Goal: Find specific page/section: Find specific page/section

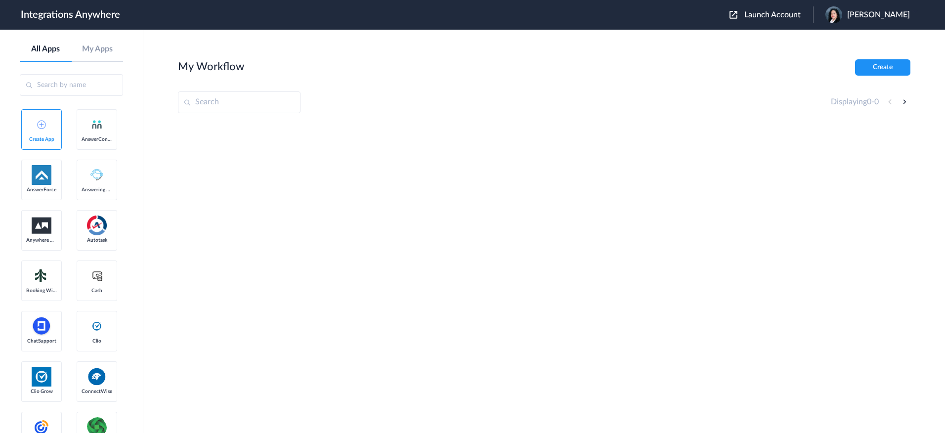
click at [209, 99] on input "text" at bounding box center [239, 102] width 123 height 22
click at [196, 103] on input "8773511202" at bounding box center [239, 102] width 123 height 22
type input "8773511202"
click at [784, 17] on span "Launch Account" at bounding box center [773, 15] width 56 height 8
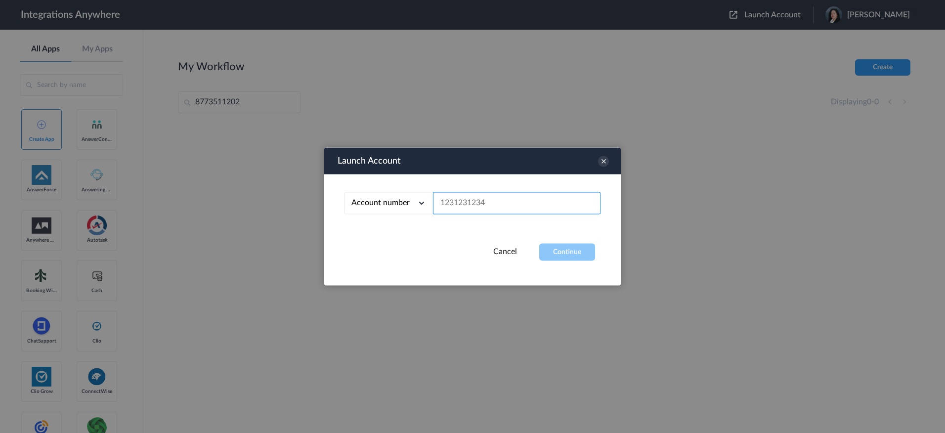
click at [520, 211] on input "text" at bounding box center [517, 203] width 168 height 22
type input "8773511202"
click at [574, 251] on button "Continue" at bounding box center [567, 252] width 56 height 17
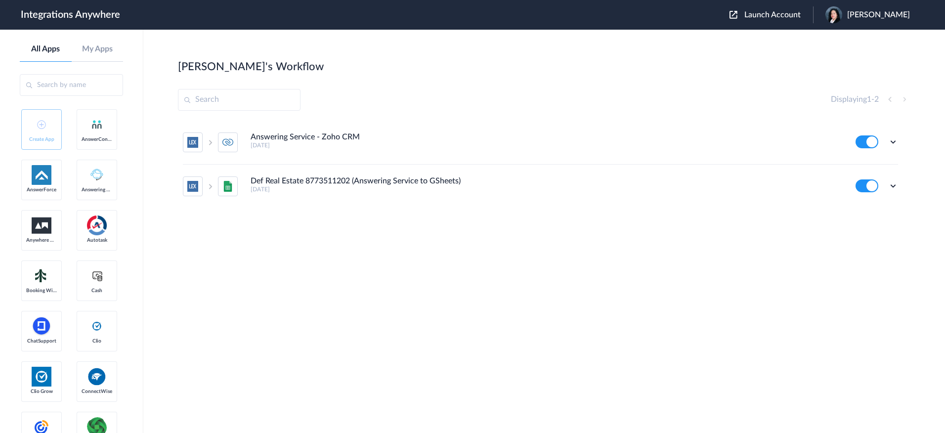
click at [227, 189] on img at bounding box center [227, 186] width 11 height 11
click at [273, 183] on h4 "Def Real Estate 8773511202 (Answering Service to GSheets)" at bounding box center [356, 181] width 210 height 9
click at [198, 185] on img at bounding box center [192, 186] width 11 height 11
click at [220, 185] on span at bounding box center [228, 187] width 20 height 20
click at [274, 135] on h4 "Answering Service - Zoho CRM" at bounding box center [305, 137] width 109 height 9
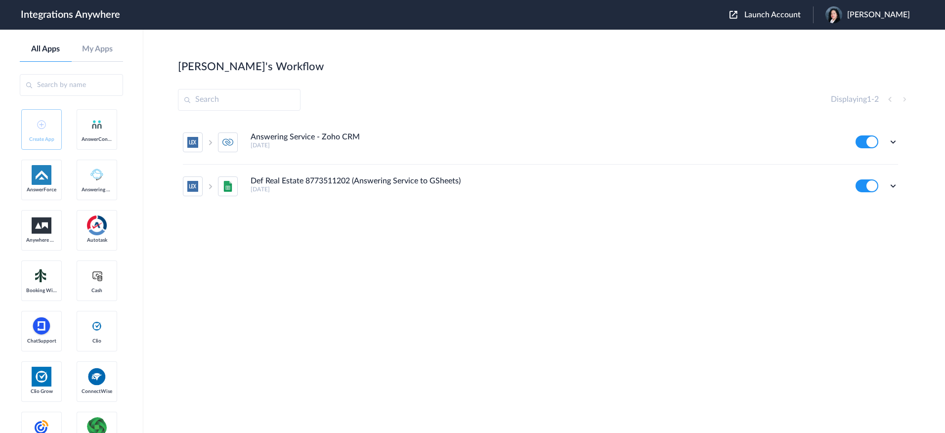
click at [269, 147] on h5 "[DATE]" at bounding box center [547, 145] width 592 height 7
click at [231, 145] on img at bounding box center [227, 142] width 11 height 11
drag, startPoint x: 185, startPoint y: 142, endPoint x: 238, endPoint y: 142, distance: 53.4
click at [186, 142] on span at bounding box center [193, 143] width 20 height 20
click at [358, 140] on h4 "Answering Service - Zoho CRM" at bounding box center [305, 137] width 109 height 9
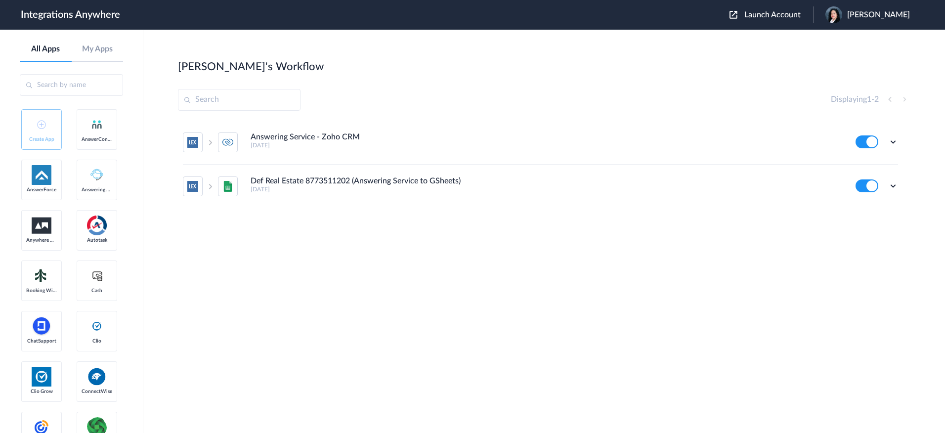
drag, startPoint x: 337, startPoint y: 140, endPoint x: 324, endPoint y: 140, distance: 12.9
click at [333, 140] on h4 "Answering Service - Zoho CRM" at bounding box center [305, 137] width 109 height 9
click at [229, 143] on img at bounding box center [227, 142] width 11 height 11
click at [208, 143] on icon at bounding box center [210, 142] width 7 height 6
click at [195, 142] on img at bounding box center [192, 142] width 11 height 11
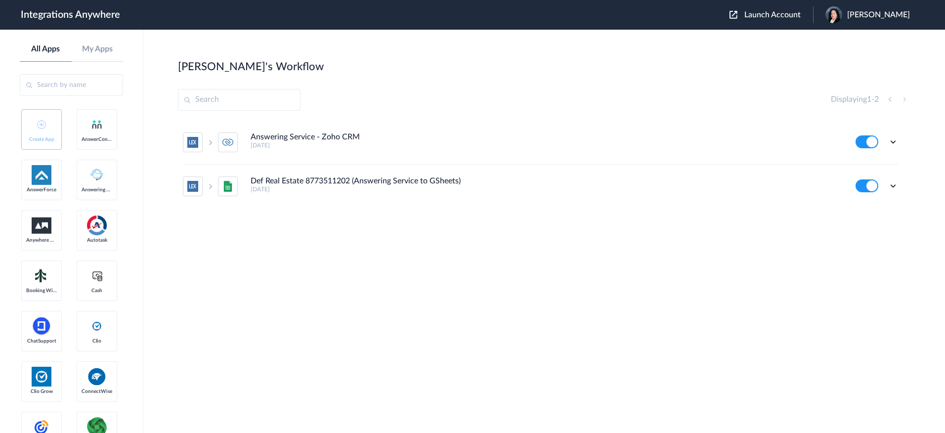
click at [230, 141] on img at bounding box center [227, 142] width 11 height 11
